Goal: Entertainment & Leisure: Browse casually

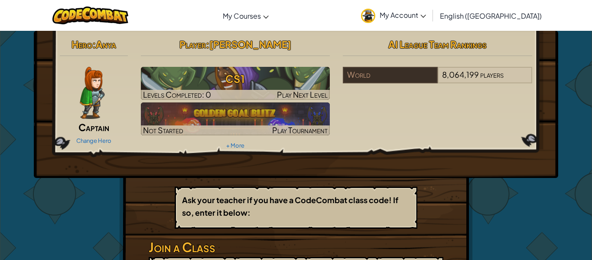
scroll to position [0, 0]
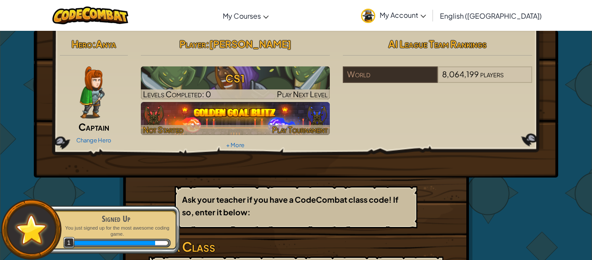
click at [284, 108] on img at bounding box center [235, 118] width 189 height 33
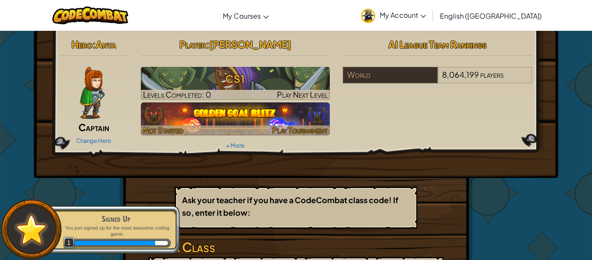
click at [290, 117] on img at bounding box center [235, 118] width 189 height 33
click at [287, 122] on img at bounding box center [235, 118] width 189 height 33
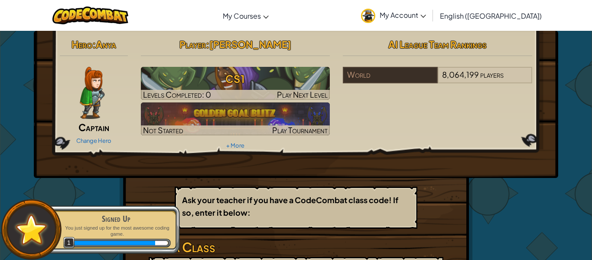
click at [140, 243] on div at bounding box center [114, 242] width 83 height 4
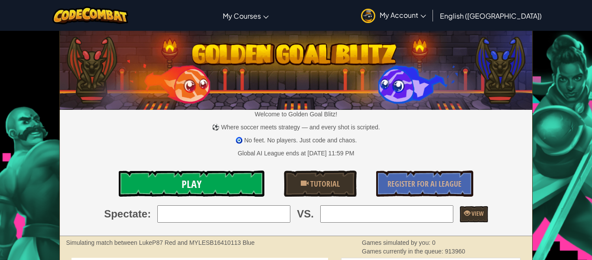
click at [231, 192] on link "Play" at bounding box center [192, 183] width 146 height 26
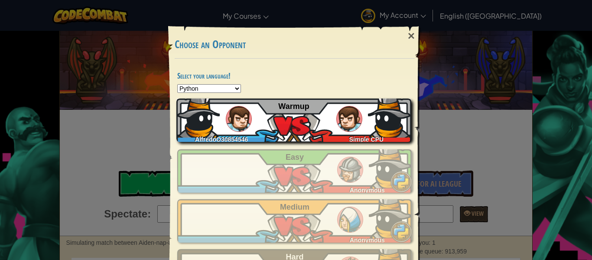
click at [364, 123] on div "AlfredoO30854546 Simple CPU Warmup" at bounding box center [293, 119] width 235 height 43
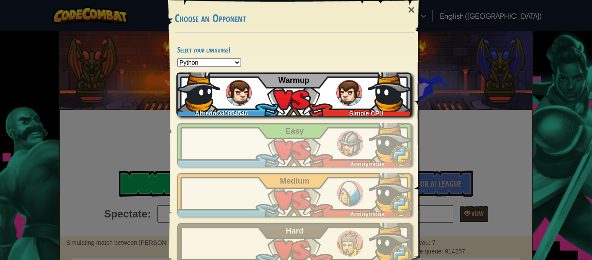
scroll to position [50, 0]
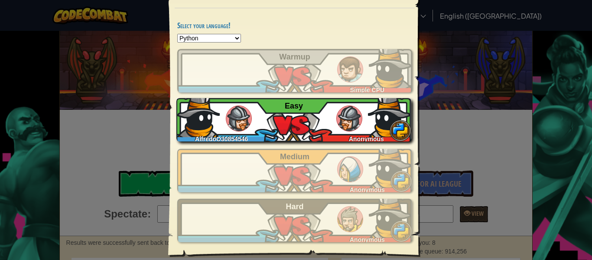
click at [360, 129] on div "AlfredoO30854546 Anonymous Easy" at bounding box center [293, 119] width 235 height 43
